Goal: Information Seeking & Learning: Learn about a topic

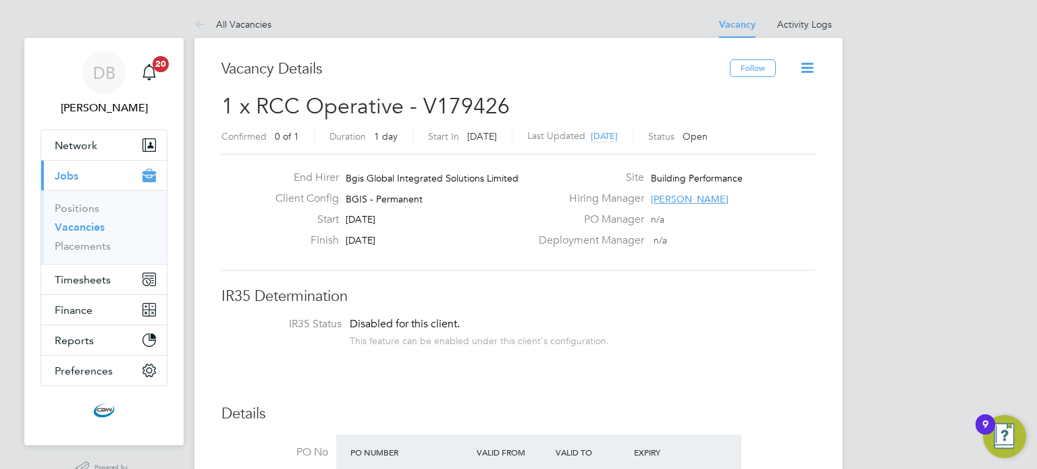
click at [72, 227] on link "Vacancies" at bounding box center [80, 227] width 50 height 13
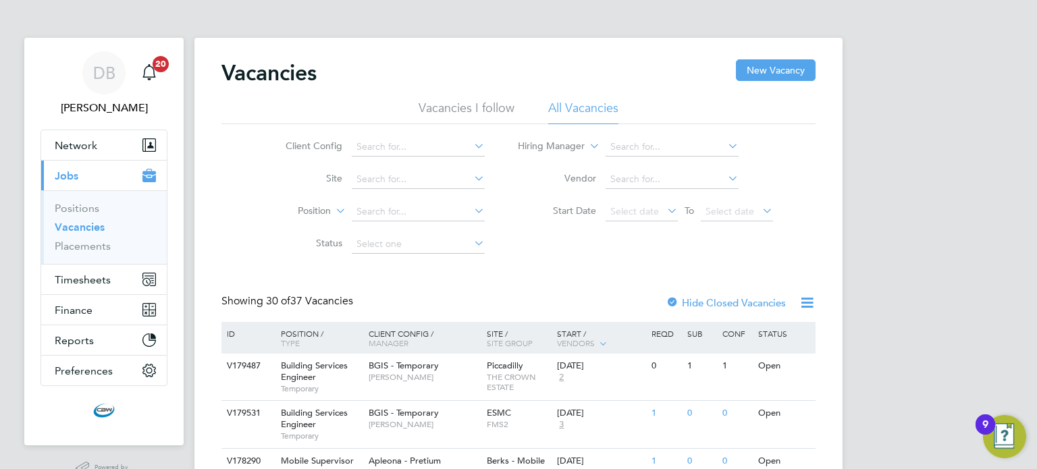
click at [471, 145] on icon at bounding box center [471, 145] width 0 height 19
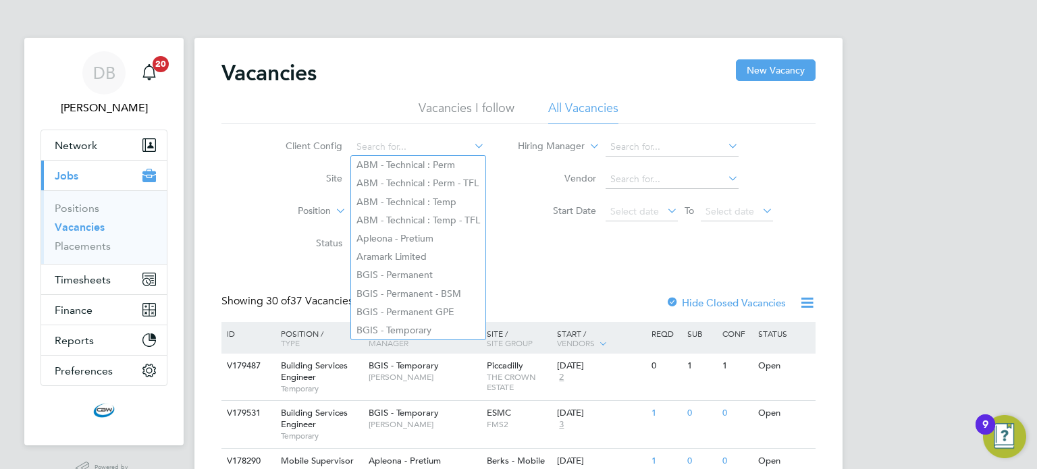
click at [224, 181] on div "Client Config Site Position Status Hiring Manager Vendor Start Date Select date…" at bounding box center [518, 192] width 594 height 136
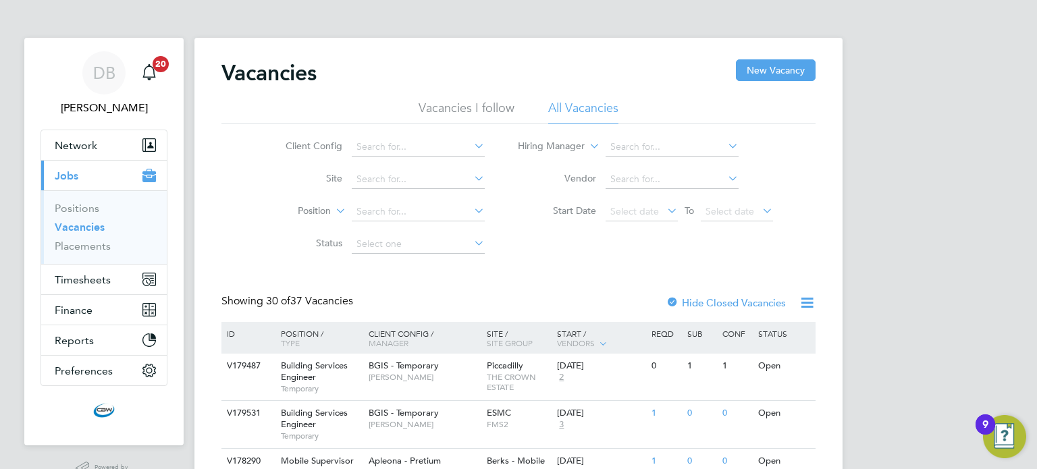
click at [471, 243] on icon at bounding box center [471, 243] width 0 height 19
click at [433, 242] on input at bounding box center [418, 244] width 133 height 19
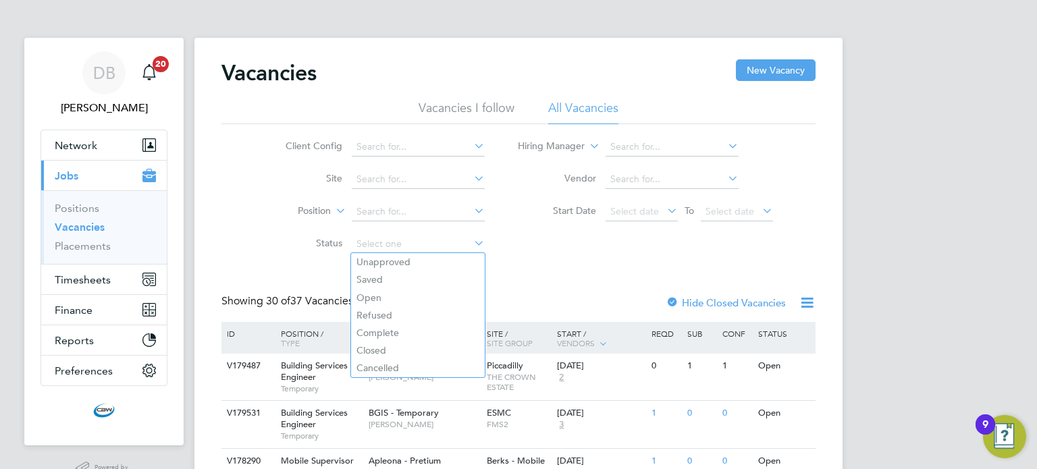
click at [529, 247] on div "Client Config Site Position Status Hiring Manager Vendor Start Date Select date…" at bounding box center [518, 192] width 594 height 136
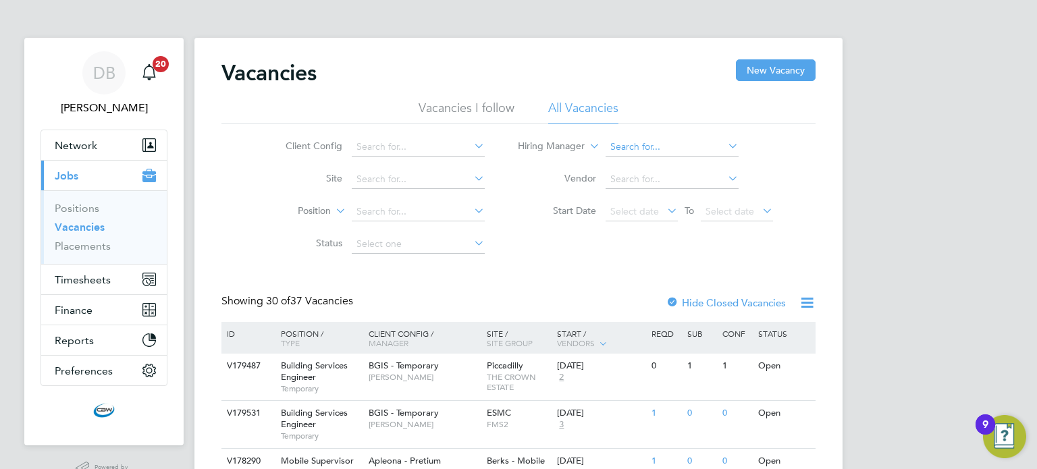
click at [655, 146] on input at bounding box center [672, 147] width 133 height 19
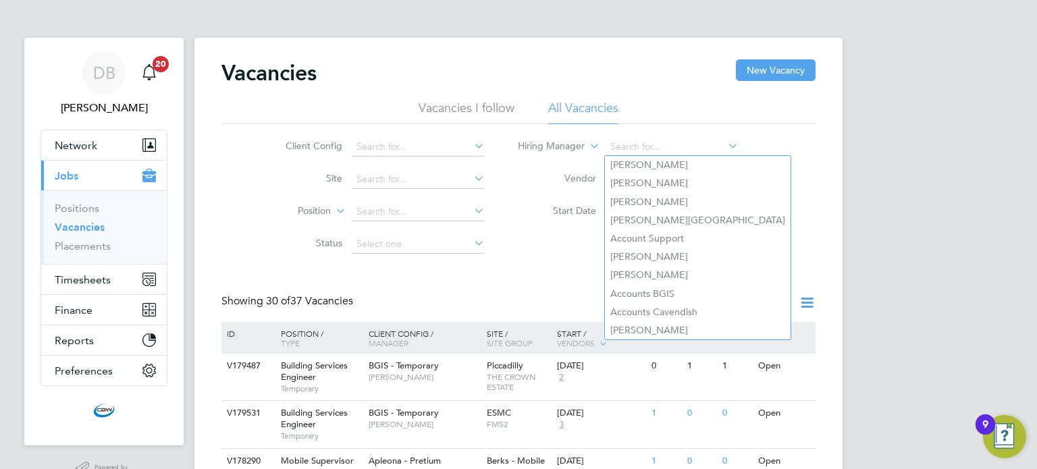
click at [493, 257] on li "Status" at bounding box center [375, 244] width 254 height 32
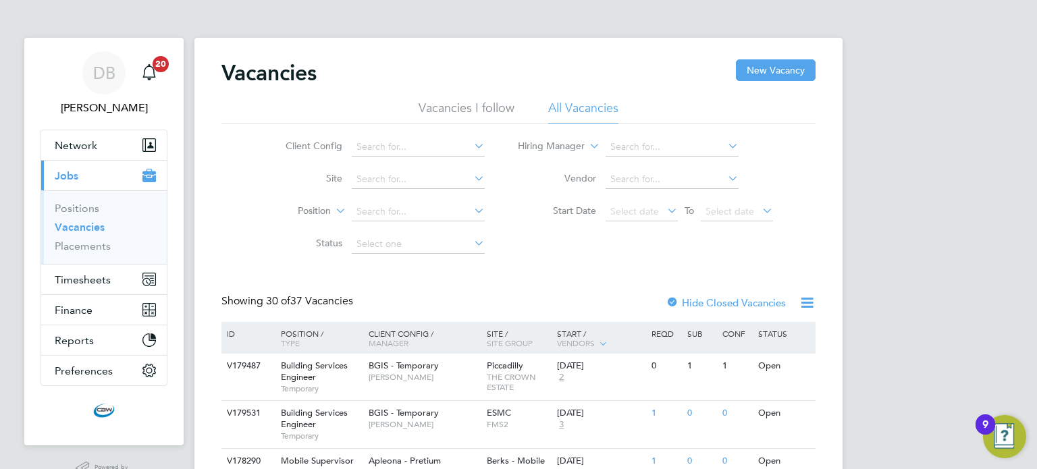
click at [591, 106] on li "All Vacancies" at bounding box center [583, 112] width 70 height 24
click at [471, 142] on icon at bounding box center [471, 145] width 0 height 19
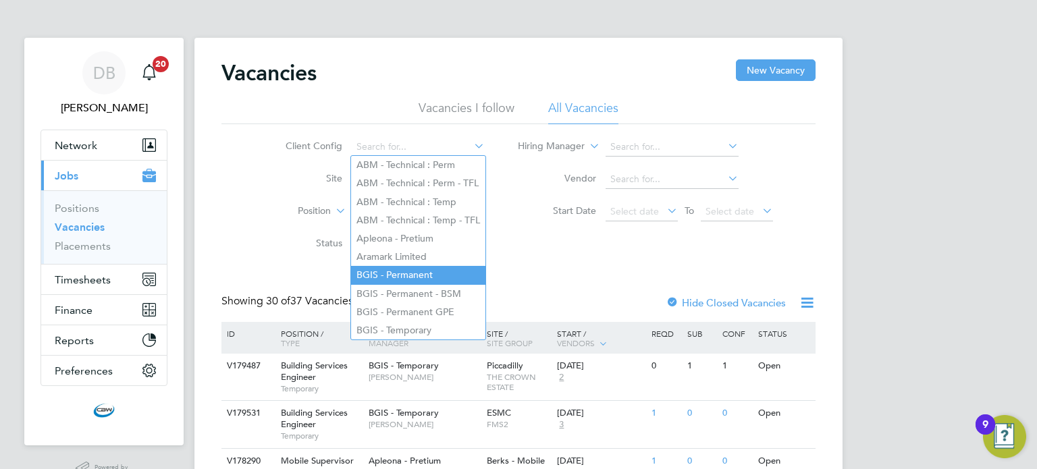
click at [394, 269] on li "BGIS - Permanent" at bounding box center [418, 275] width 134 height 18
type input "BGIS - Permanent"
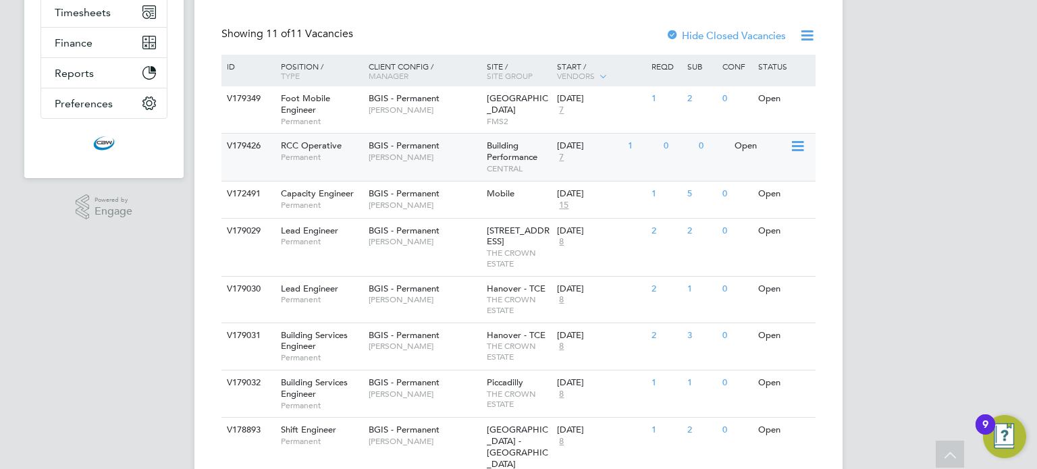
scroll to position [270, 0]
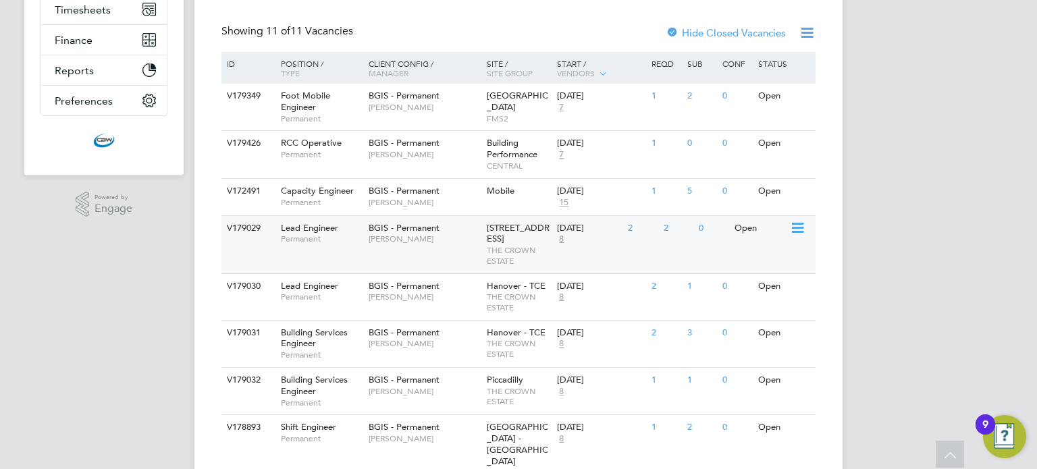
click at [392, 226] on span "BGIS - Permanent" at bounding box center [404, 227] width 71 height 11
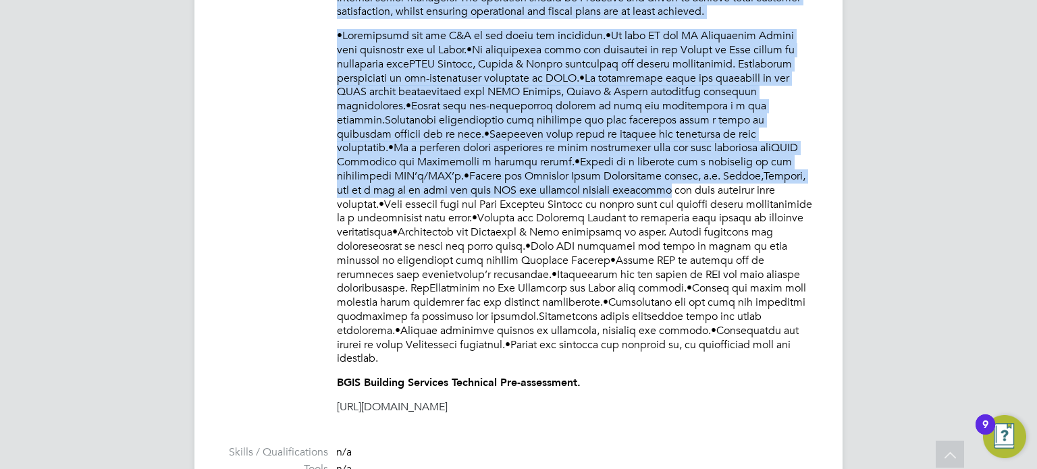
scroll to position [743, 0]
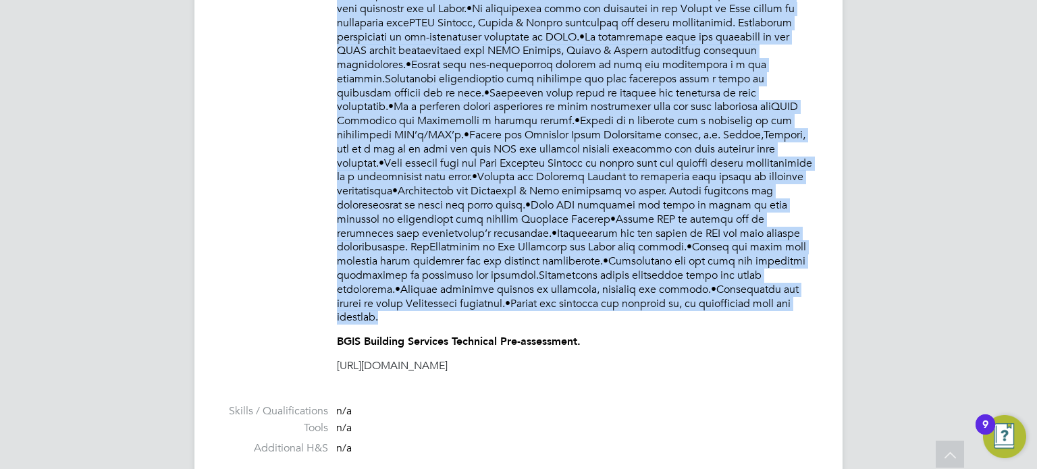
drag, startPoint x: 338, startPoint y: 88, endPoint x: 752, endPoint y: 300, distance: 465.9
click at [752, 300] on div "Please prioritise candidates with relevant technical experience (C&G Level 3 is…" at bounding box center [576, 102] width 479 height 542
copy div "10 New Burlington – Static Lead Engineer (based at 10 new Burlington Street Lon…"
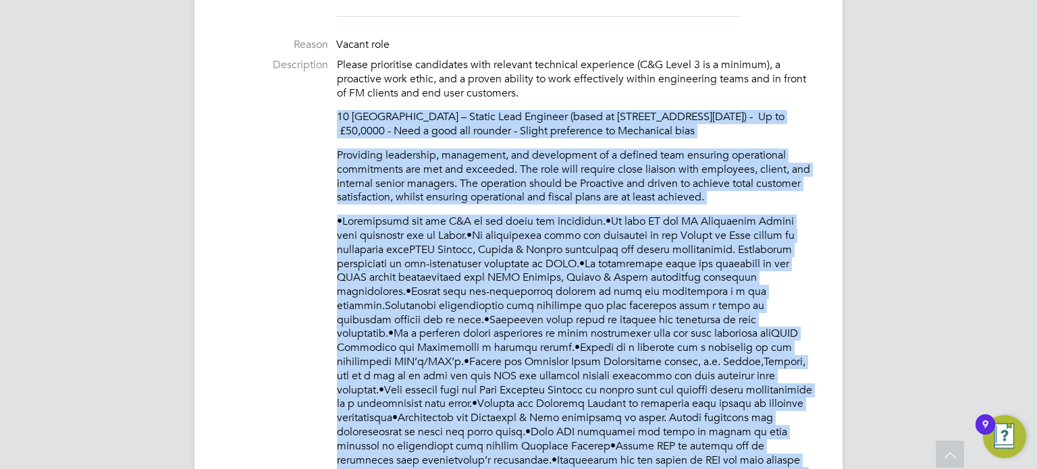
scroll to position [540, 0]
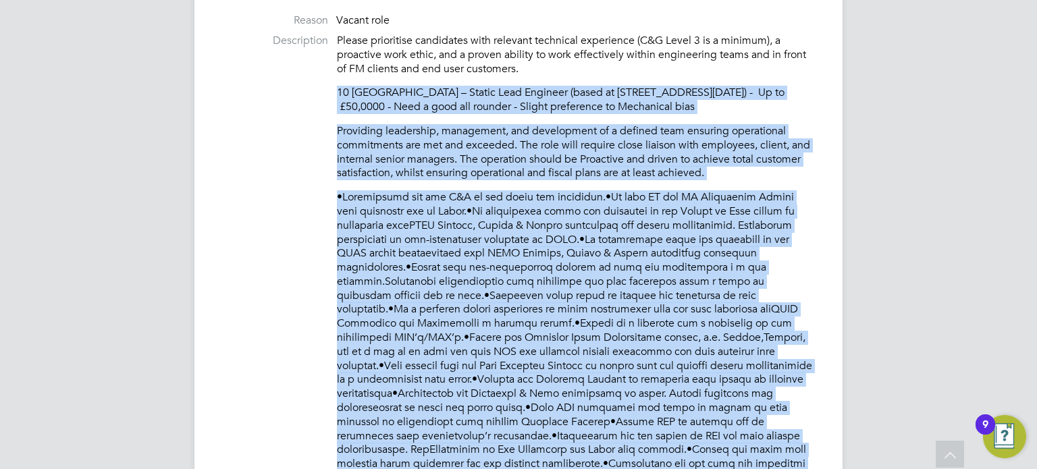
copy div "10 New Burlington – Static Lead Engineer (based at 10 new Burlington Street Lon…"
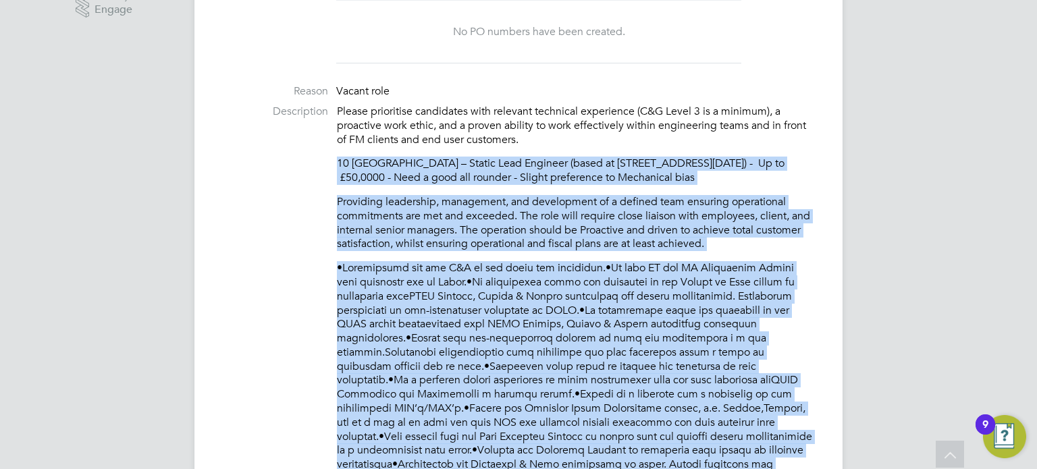
scroll to position [473, 0]
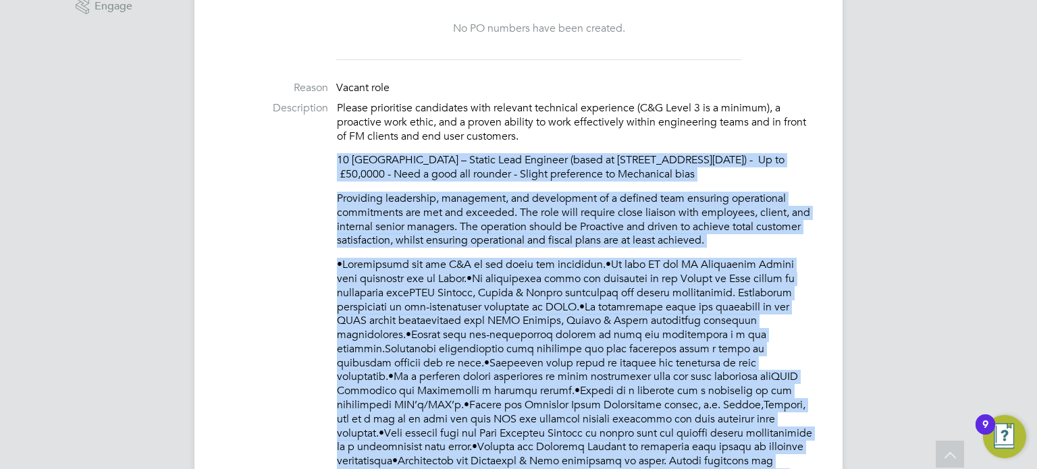
copy div "10 New Burlington – Static Lead Engineer (based at 10 new Burlington Street Lon…"
